Goal: Information Seeking & Learning: Check status

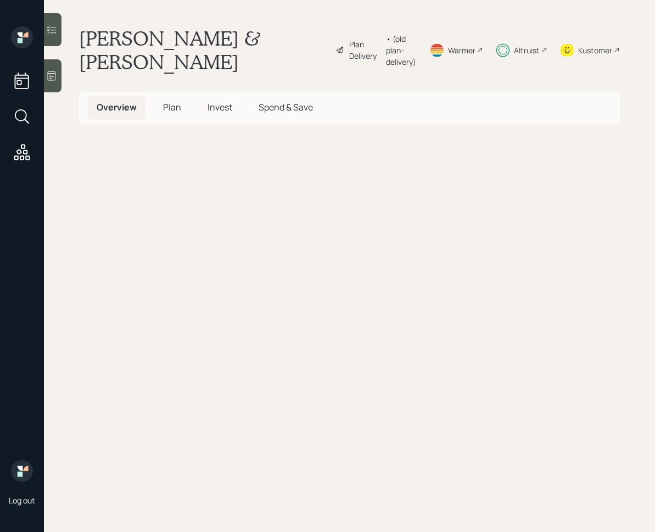
click at [214, 104] on span "Invest" at bounding box center [220, 107] width 25 height 12
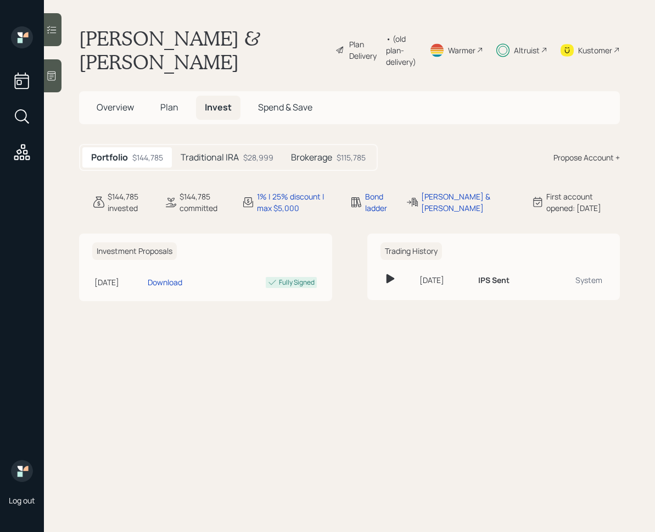
click at [248, 165] on div "Traditional IRA $28,999" at bounding box center [227, 157] width 110 height 20
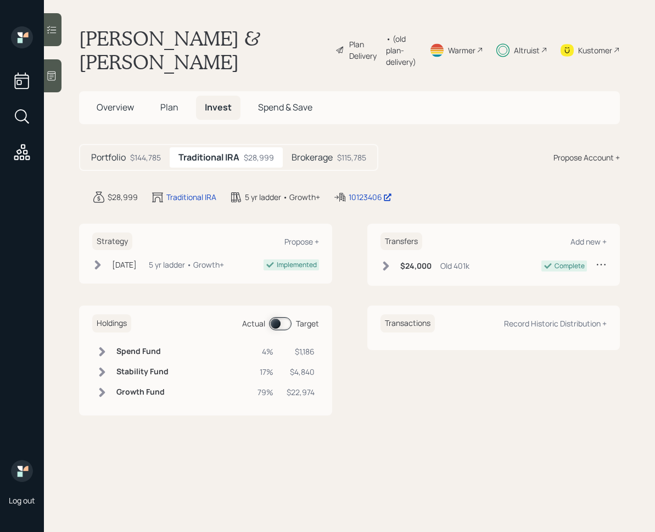
click at [309, 165] on div "Brokerage $115,785" at bounding box center [329, 157] width 92 height 20
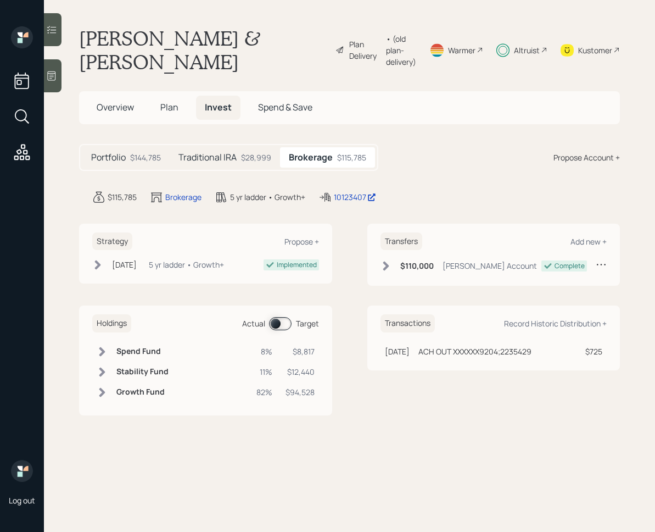
click at [236, 155] on h5 "Traditional IRA" at bounding box center [207, 157] width 58 height 10
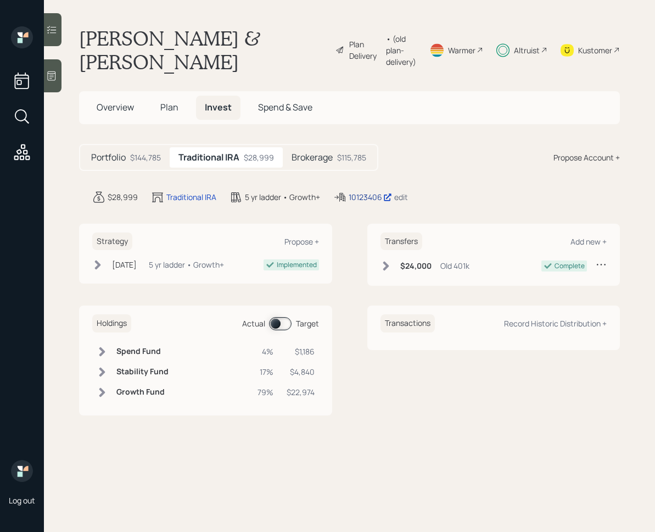
click at [366, 200] on div "10123406" at bounding box center [370, 197] width 43 height 12
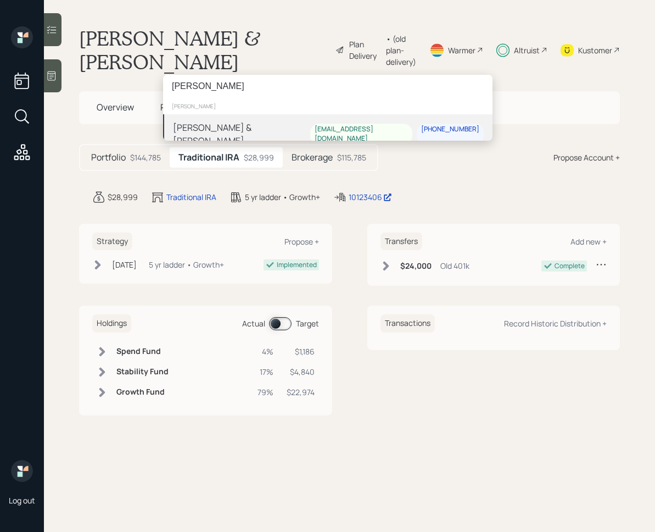
type input "[PERSON_NAME]"
click at [240, 123] on div "[PERSON_NAME] & [PERSON_NAME]" at bounding box center [241, 134] width 137 height 26
